Goal: Find specific page/section

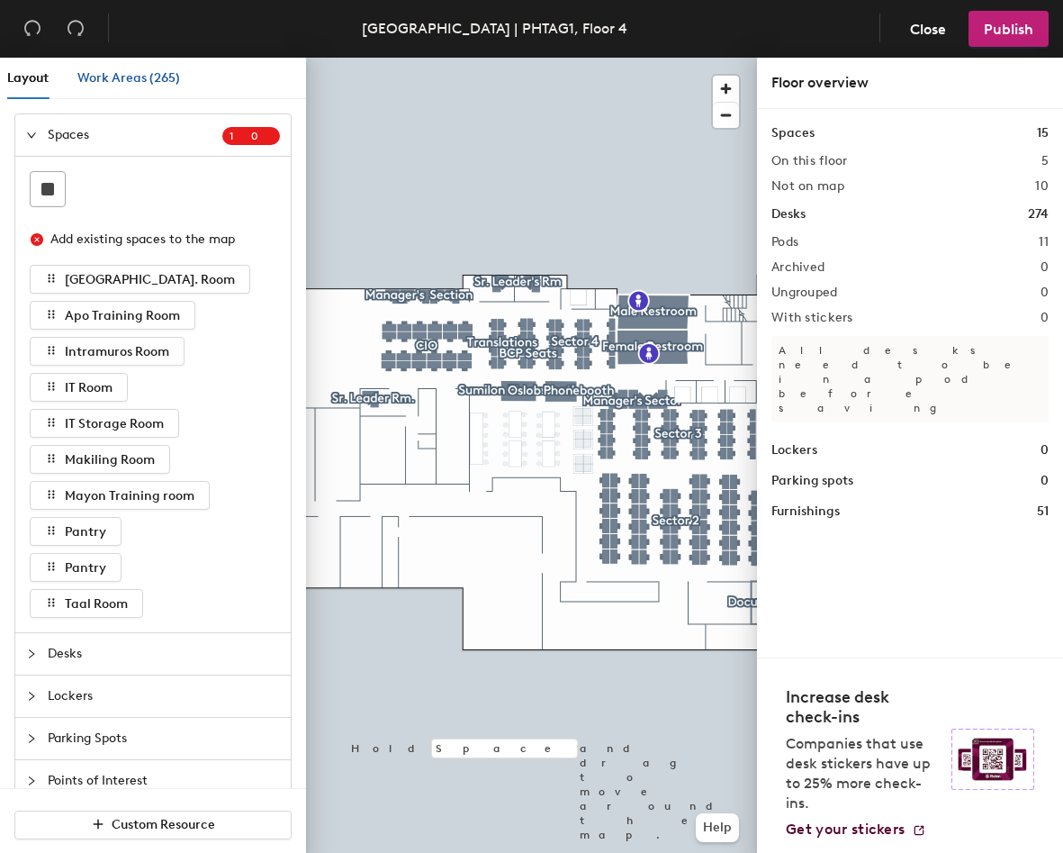
click at [122, 77] on span "Work Areas (265)" at bounding box center [128, 77] width 103 height 15
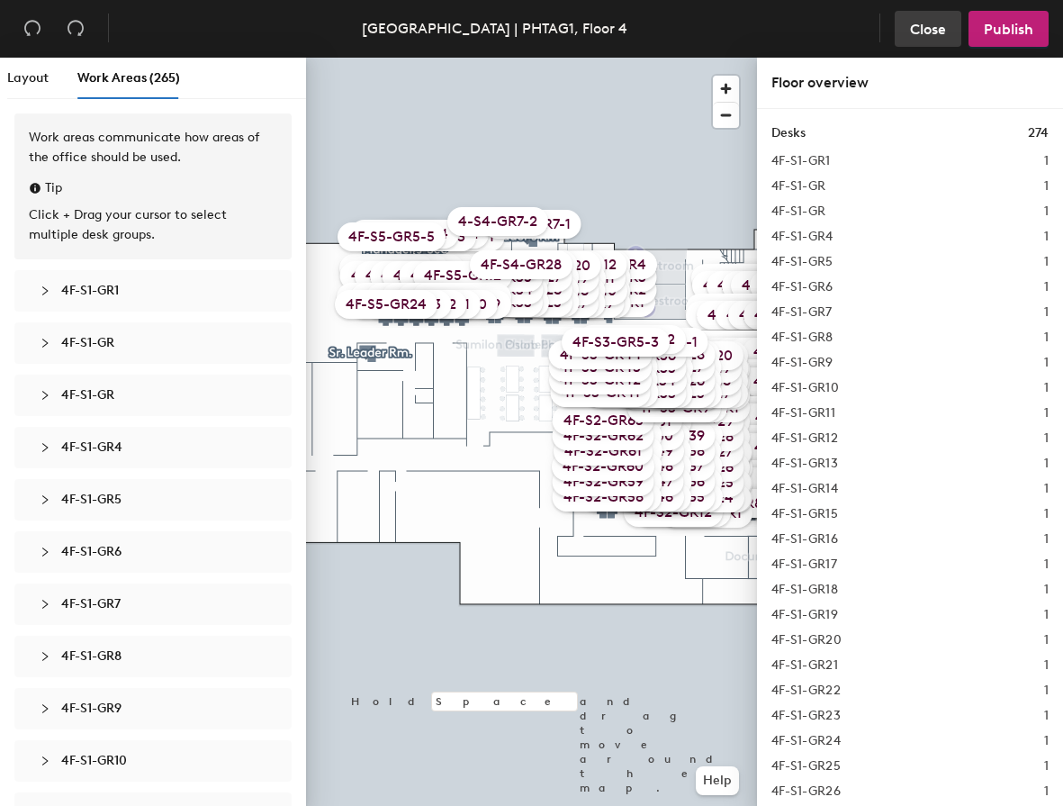
click at [691, 34] on span "Close" at bounding box center [928, 29] width 36 height 17
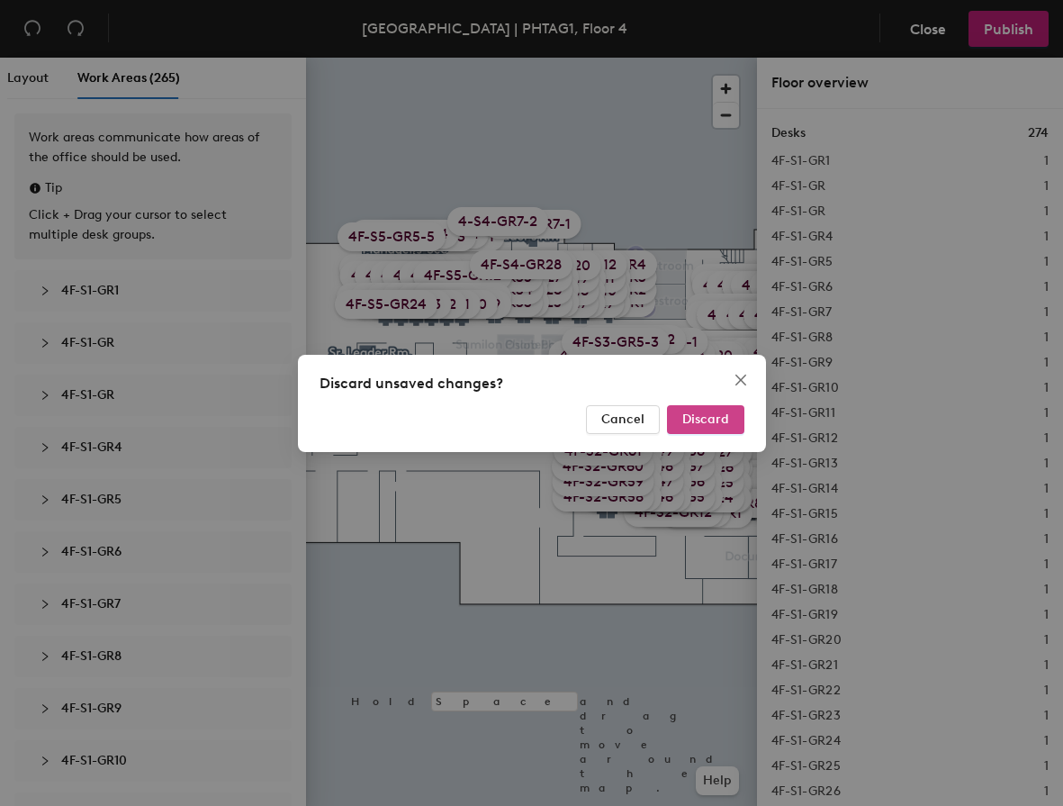
click at [688, 416] on span "Discard" at bounding box center [705, 418] width 47 height 15
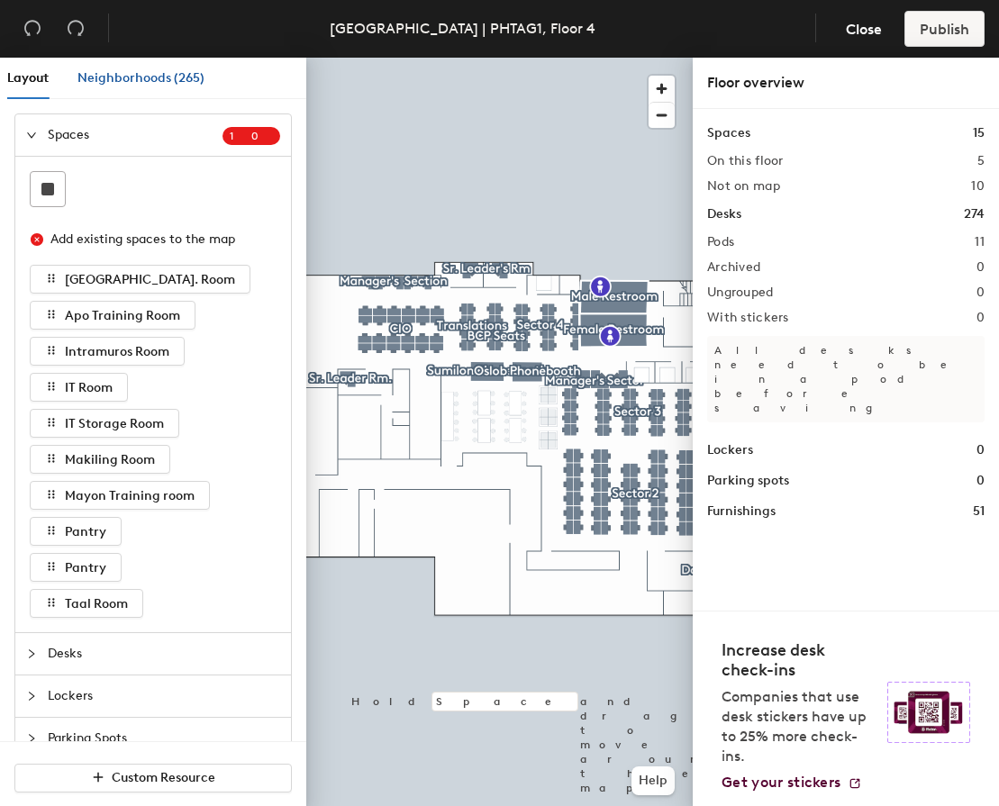
click at [156, 78] on span "Neighborhoods (265)" at bounding box center [140, 77] width 127 height 15
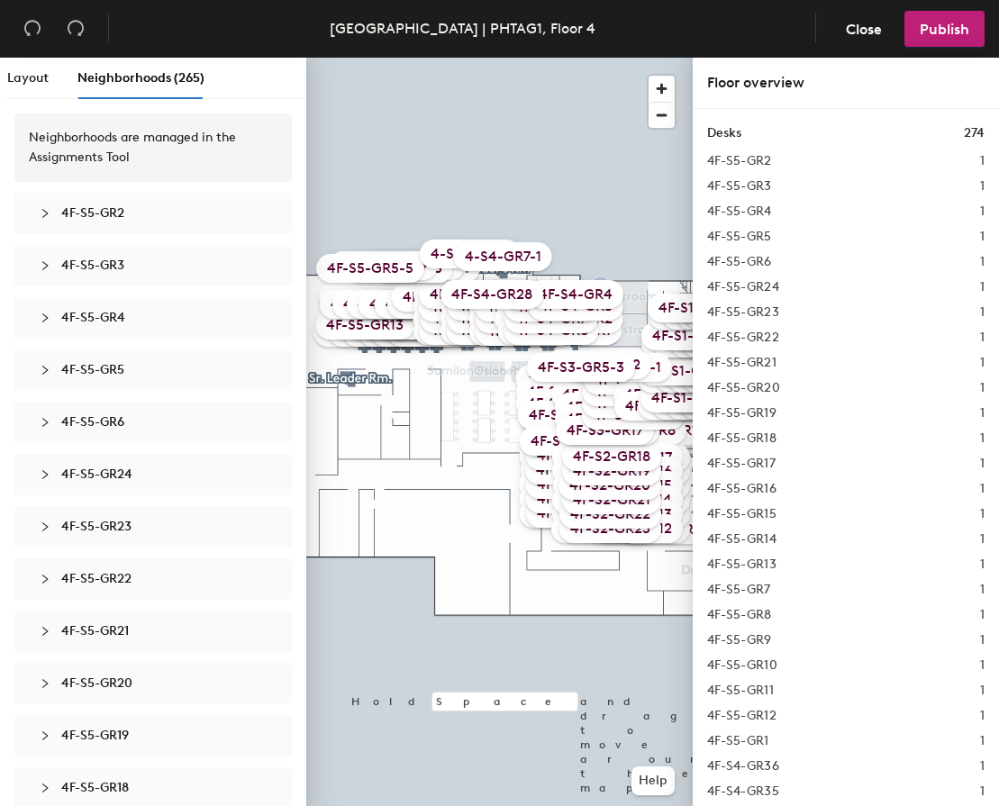
click at [489, 295] on div "4F-S4-GR28" at bounding box center [491, 294] width 103 height 29
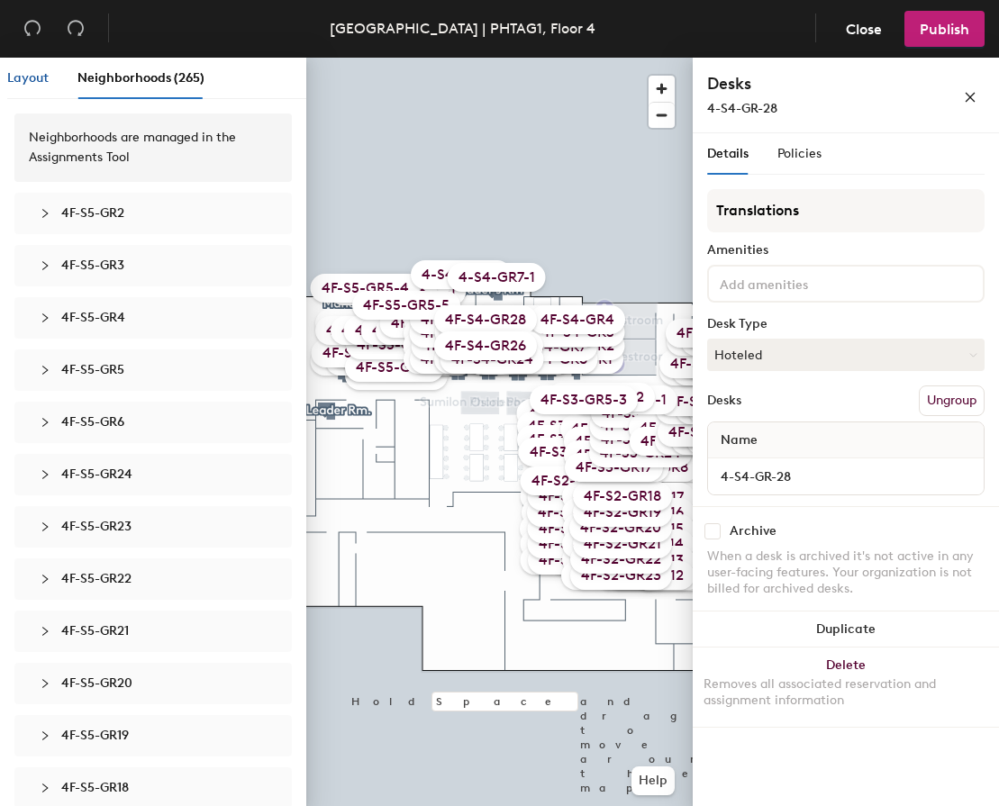
click at [33, 77] on span "Layout" at bounding box center [27, 77] width 41 height 15
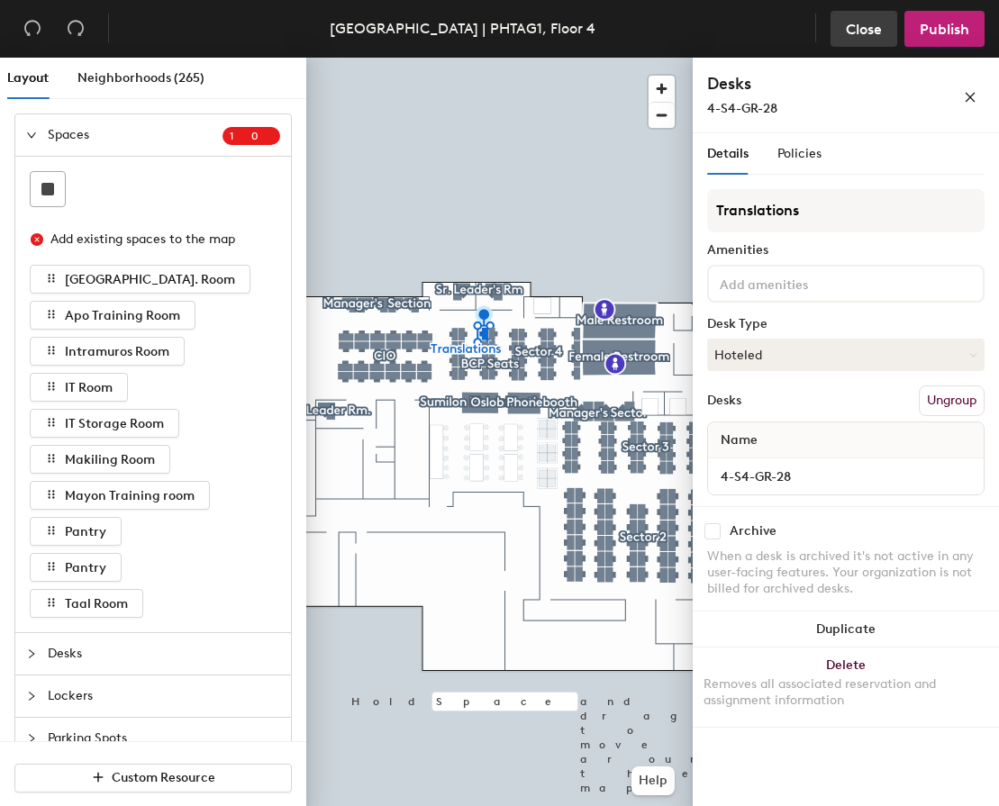
click at [785, 23] on span "Close" at bounding box center [863, 29] width 36 height 17
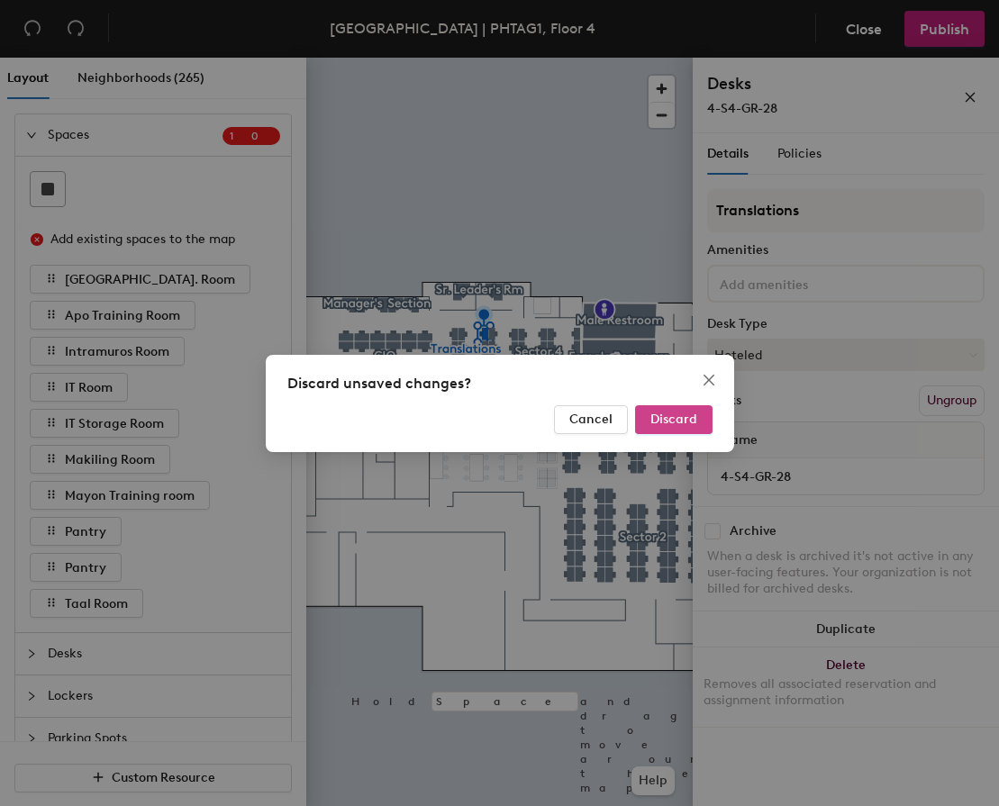
click at [683, 420] on span "Discard" at bounding box center [673, 418] width 47 height 15
